Goal: Task Accomplishment & Management: Manage account settings

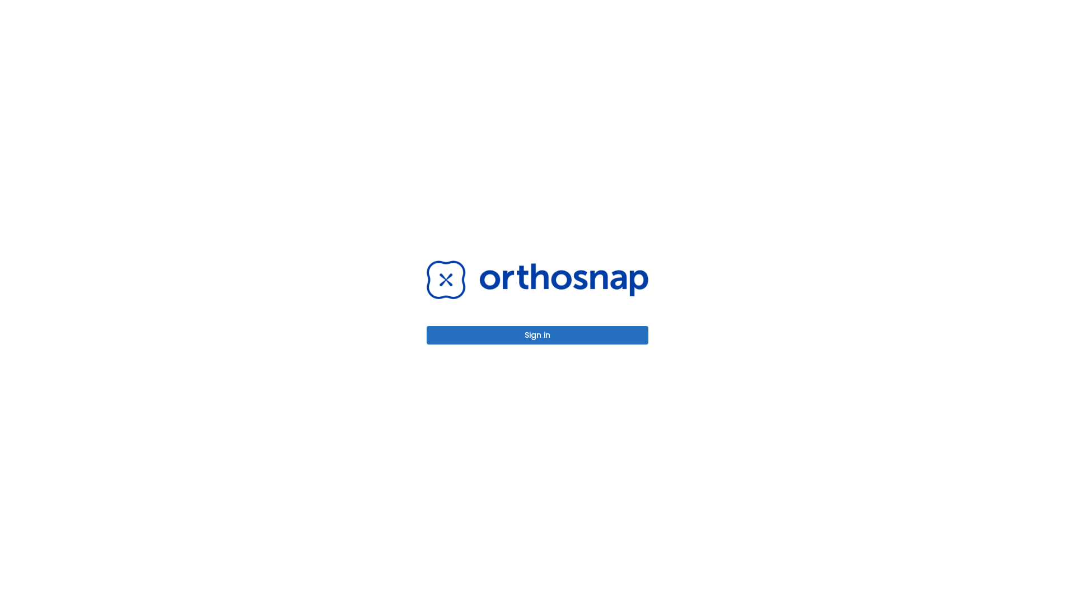
click at [537, 335] on button "Sign in" at bounding box center [538, 335] width 222 height 18
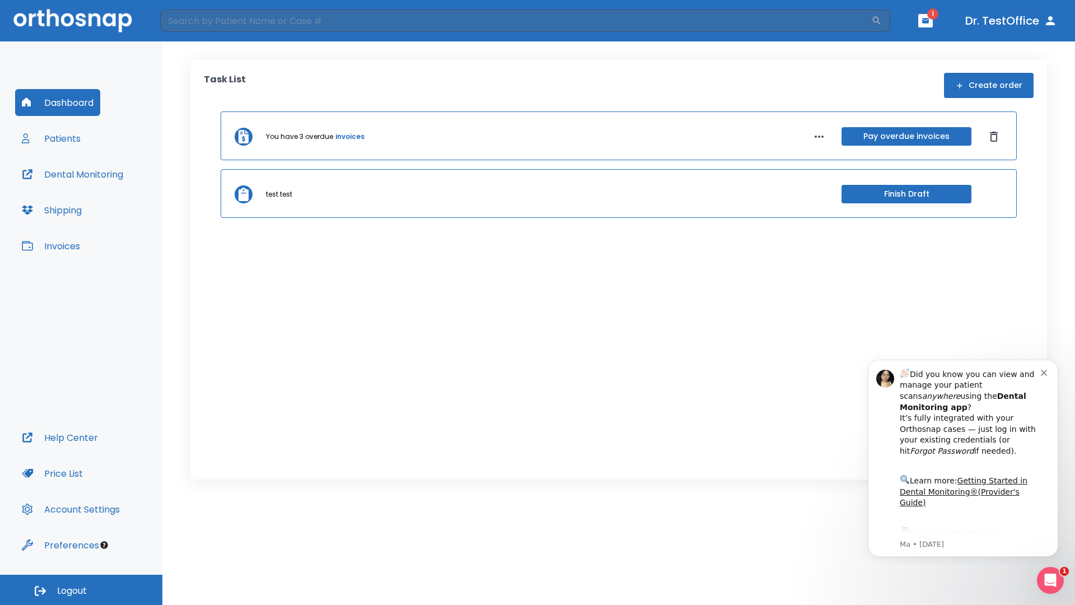
click at [81, 589] on span "Logout" at bounding box center [72, 590] width 30 height 12
